Goal: Transaction & Acquisition: Purchase product/service

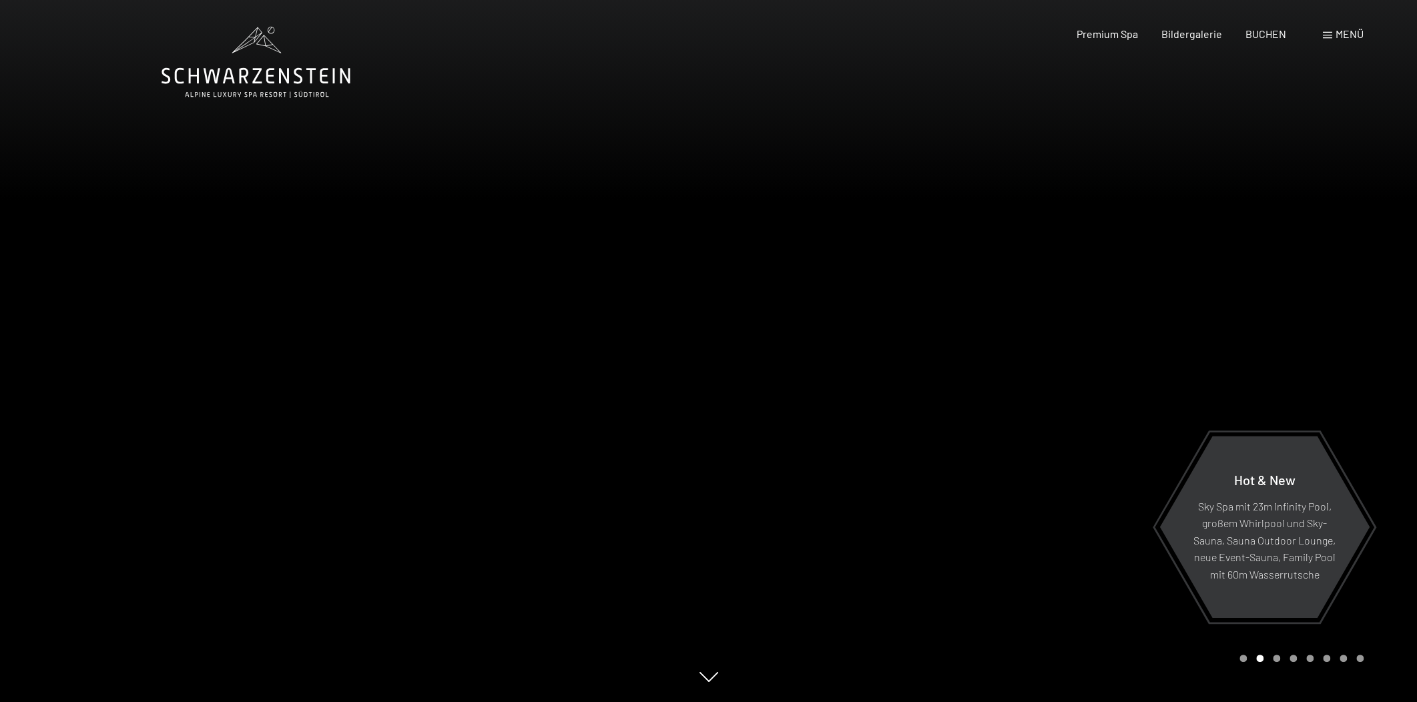
click at [1351, 41] on div "Menü" at bounding box center [1342, 34] width 41 height 15
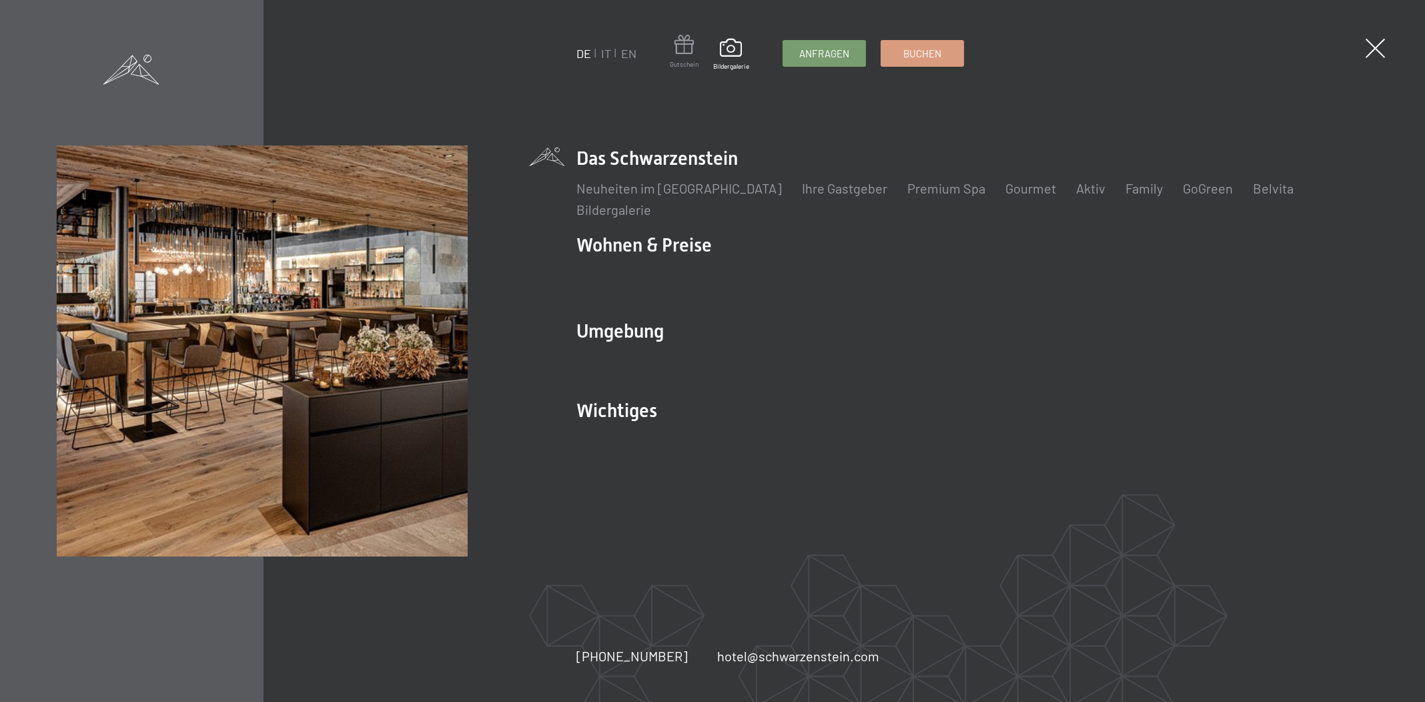
click at [691, 53] on span at bounding box center [684, 47] width 29 height 25
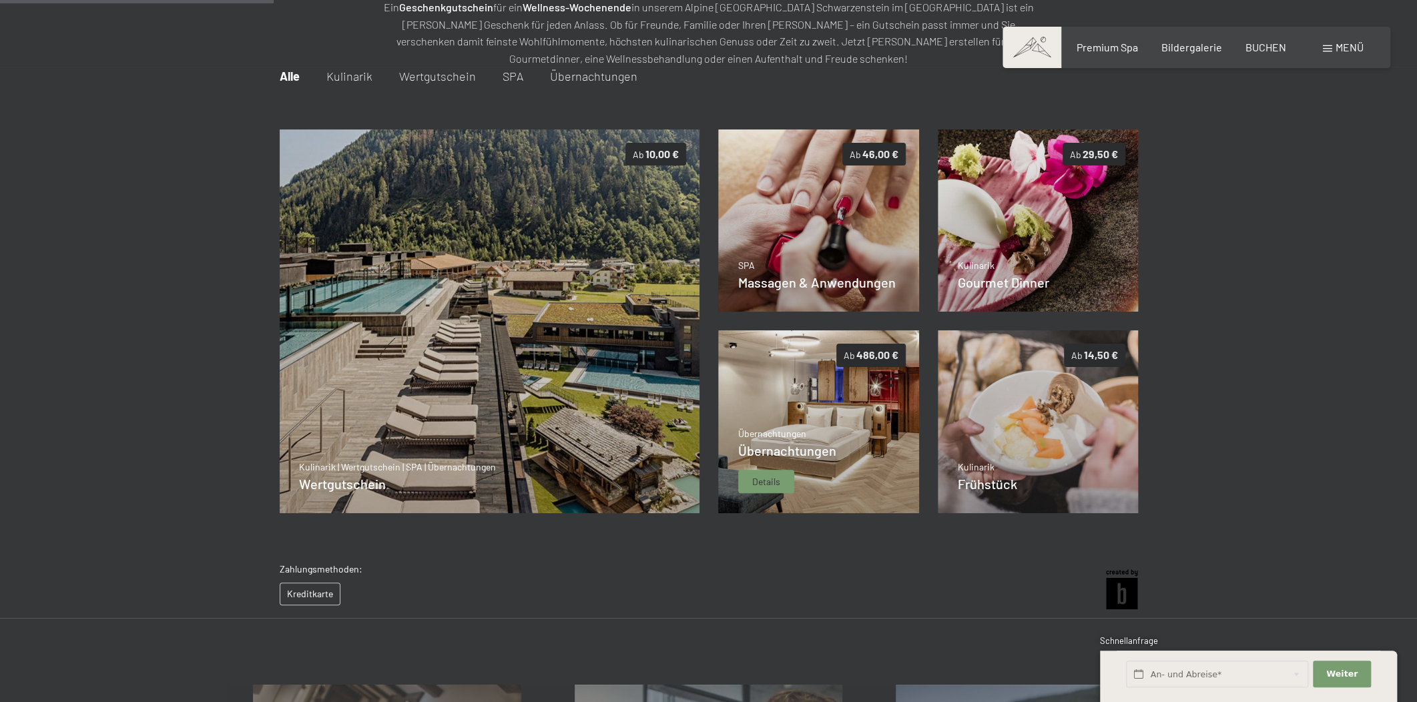
click at [778, 366] on img at bounding box center [818, 421] width 201 height 183
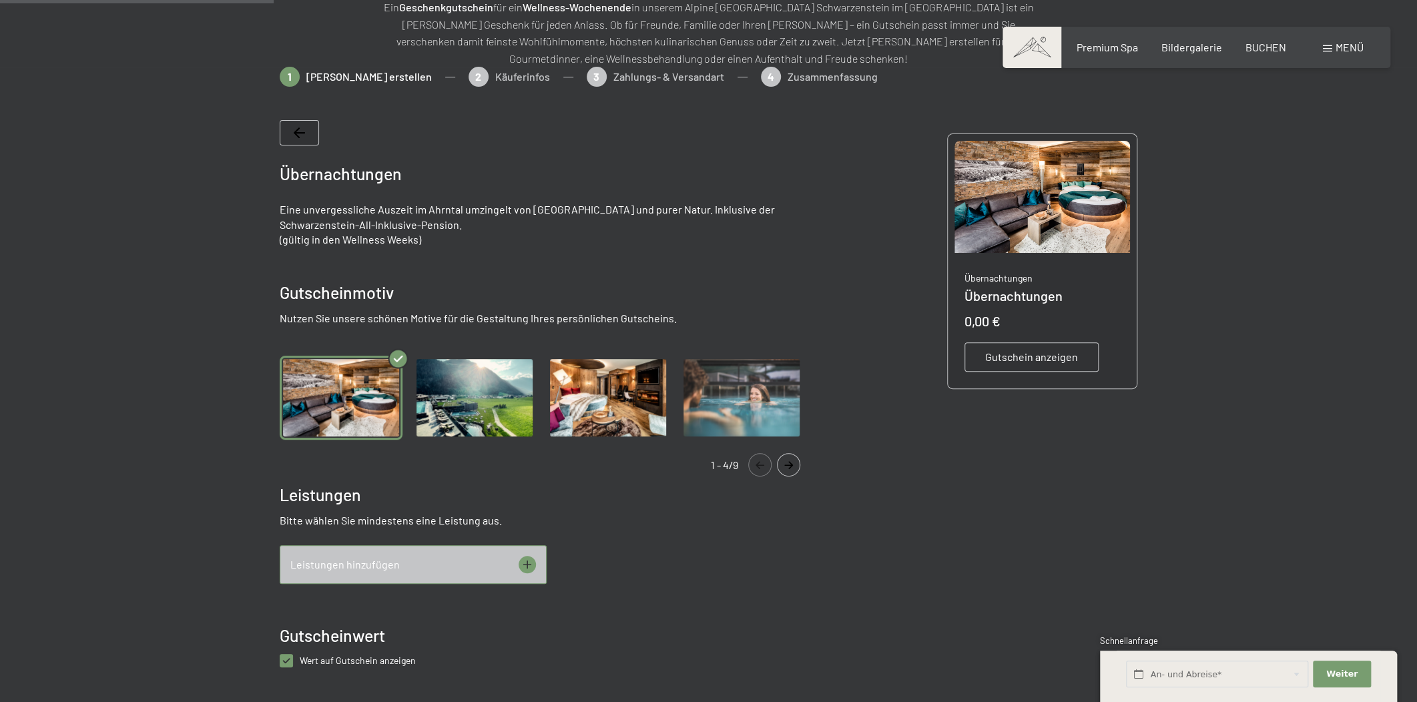
click at [769, 406] on img "Gallery" at bounding box center [741, 398] width 123 height 85
